Goal: Find specific page/section: Find specific page/section

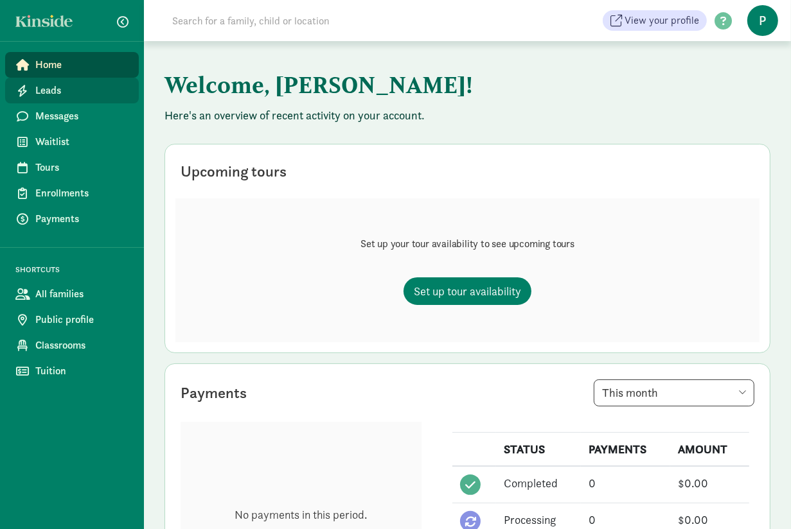
click at [64, 97] on span "Leads" at bounding box center [81, 90] width 93 height 15
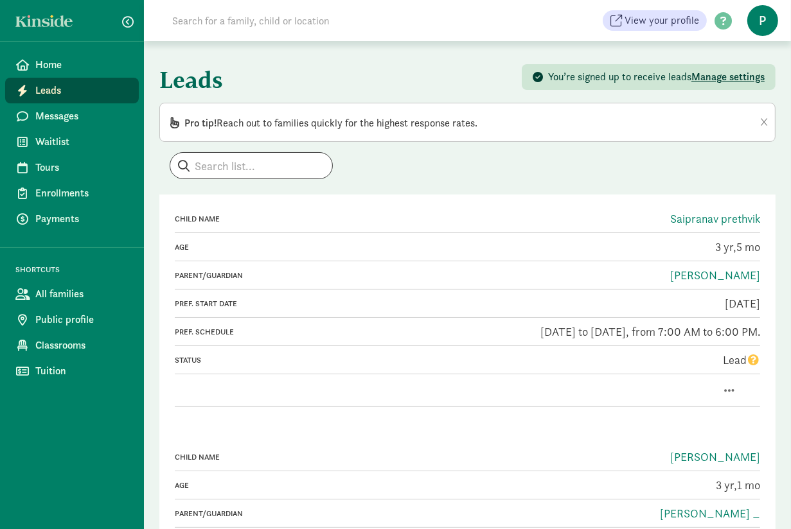
click at [59, 94] on span "Leads" at bounding box center [81, 90] width 93 height 15
click at [79, 90] on span "Leads" at bounding box center [81, 90] width 93 height 15
